Goal: Navigation & Orientation: Find specific page/section

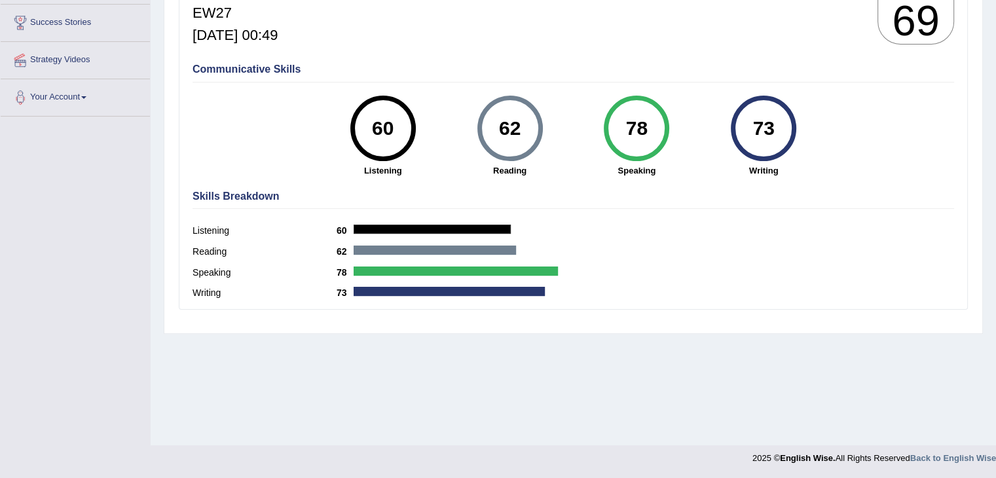
click at [383, 140] on div "60" at bounding box center [383, 128] width 48 height 55
click at [510, 135] on div "62" at bounding box center [510, 128] width 48 height 55
click at [373, 129] on div "60" at bounding box center [383, 128] width 48 height 55
click at [485, 132] on div "62" at bounding box center [511, 129] width 66 height 66
click at [632, 134] on div "78" at bounding box center [637, 128] width 48 height 55
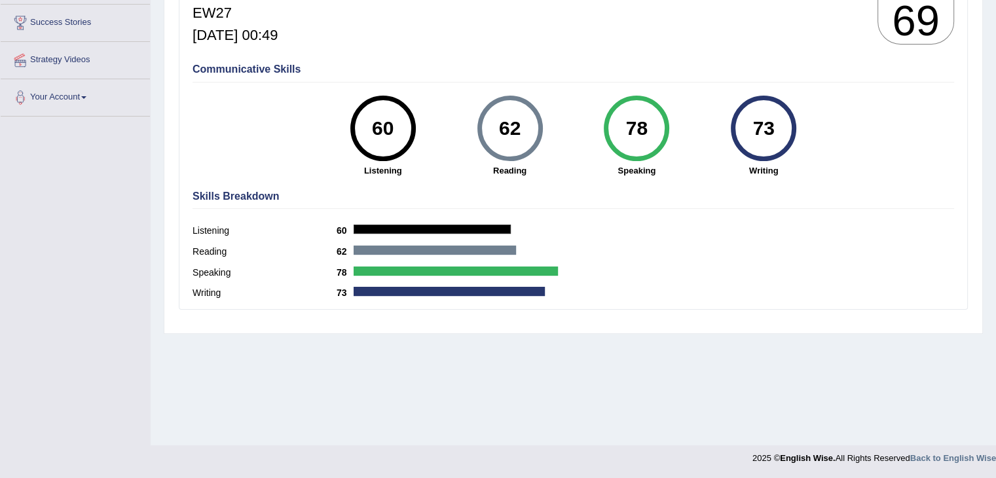
click at [760, 129] on div "73" at bounding box center [764, 128] width 48 height 55
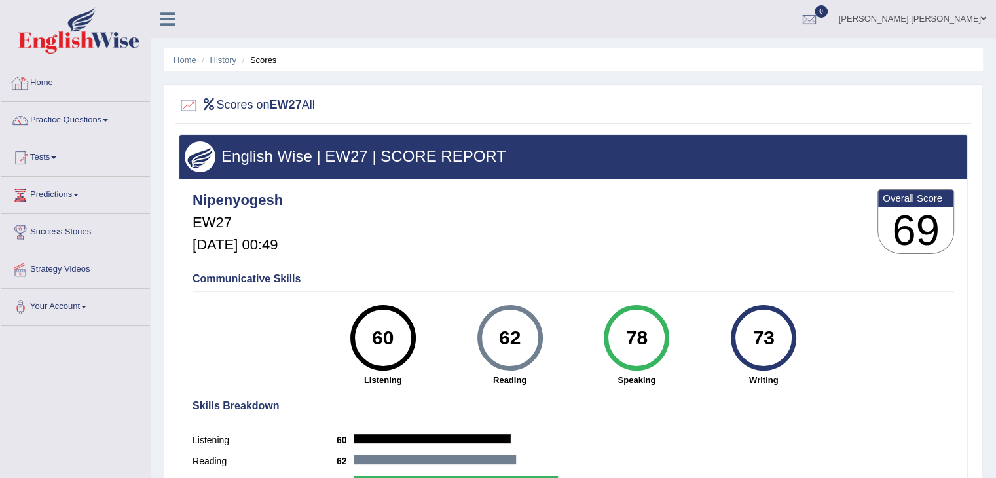
click at [47, 82] on link "Home" at bounding box center [75, 81] width 149 height 33
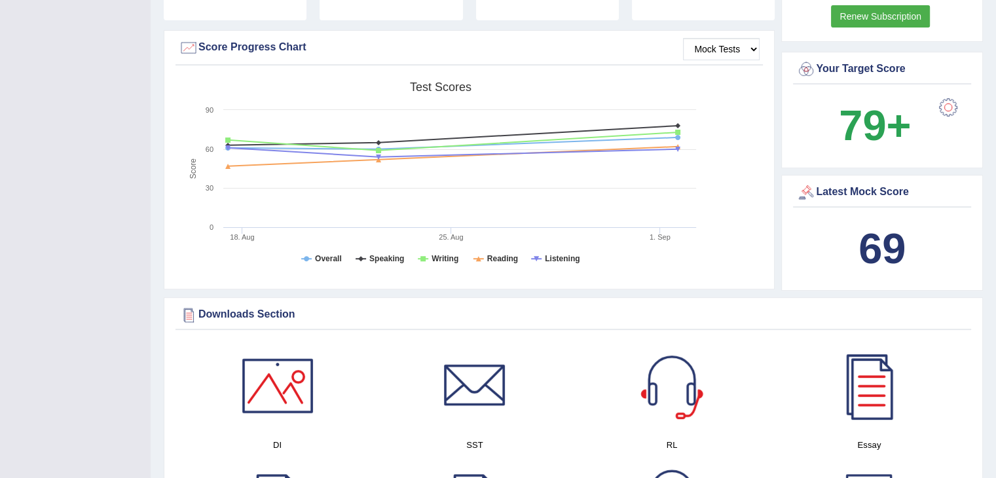
scroll to position [393, 0]
